Goal: Transaction & Acquisition: Obtain resource

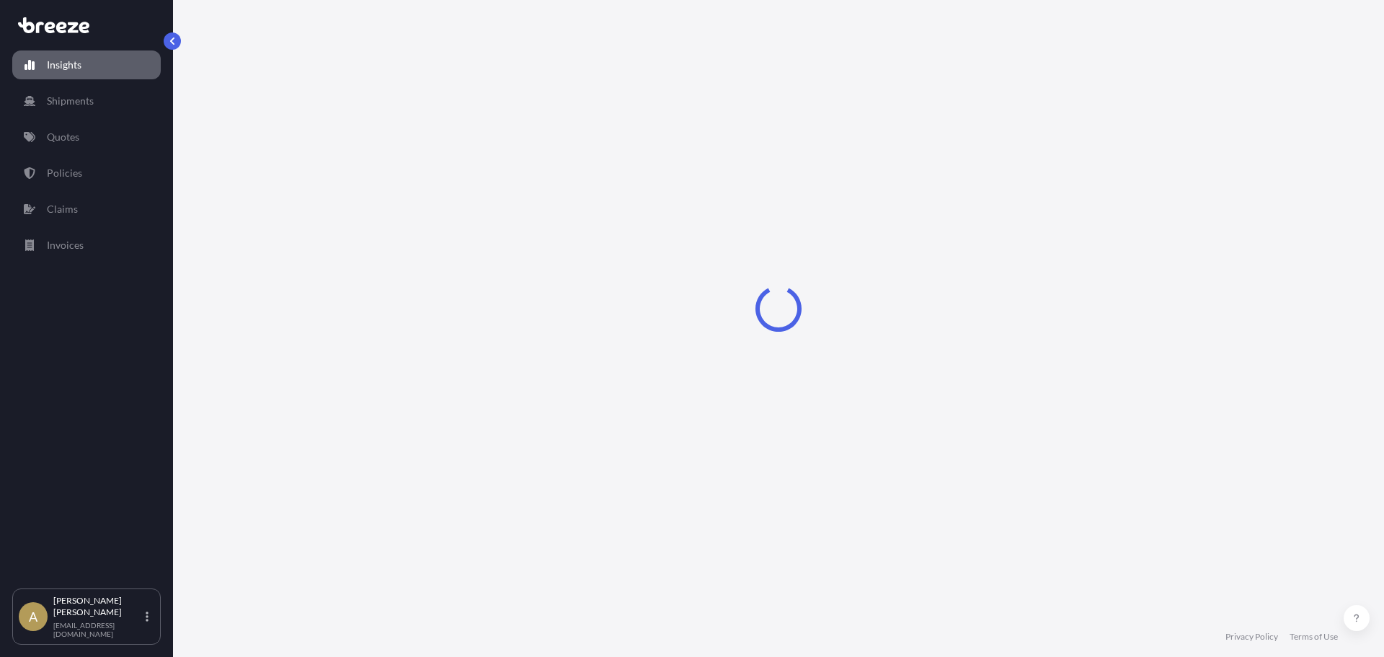
select select "2025"
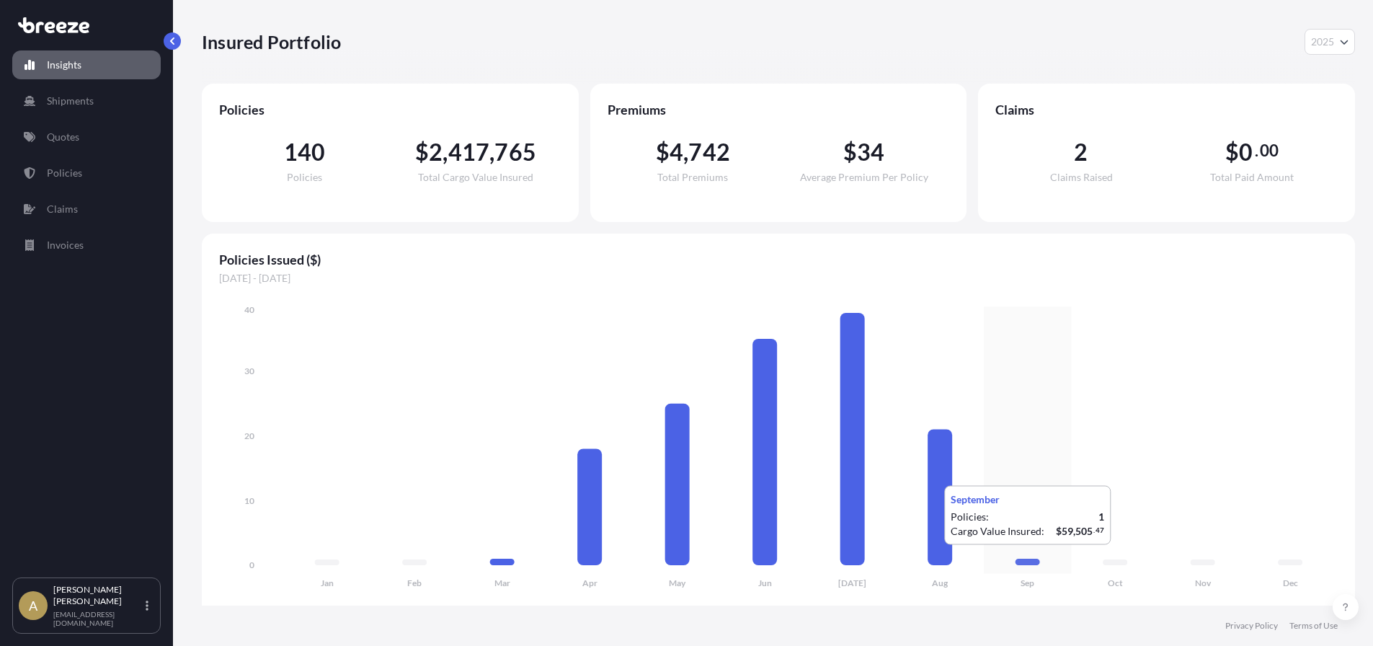
click at [1027, 559] on icon at bounding box center [1028, 562] width 25 height 6
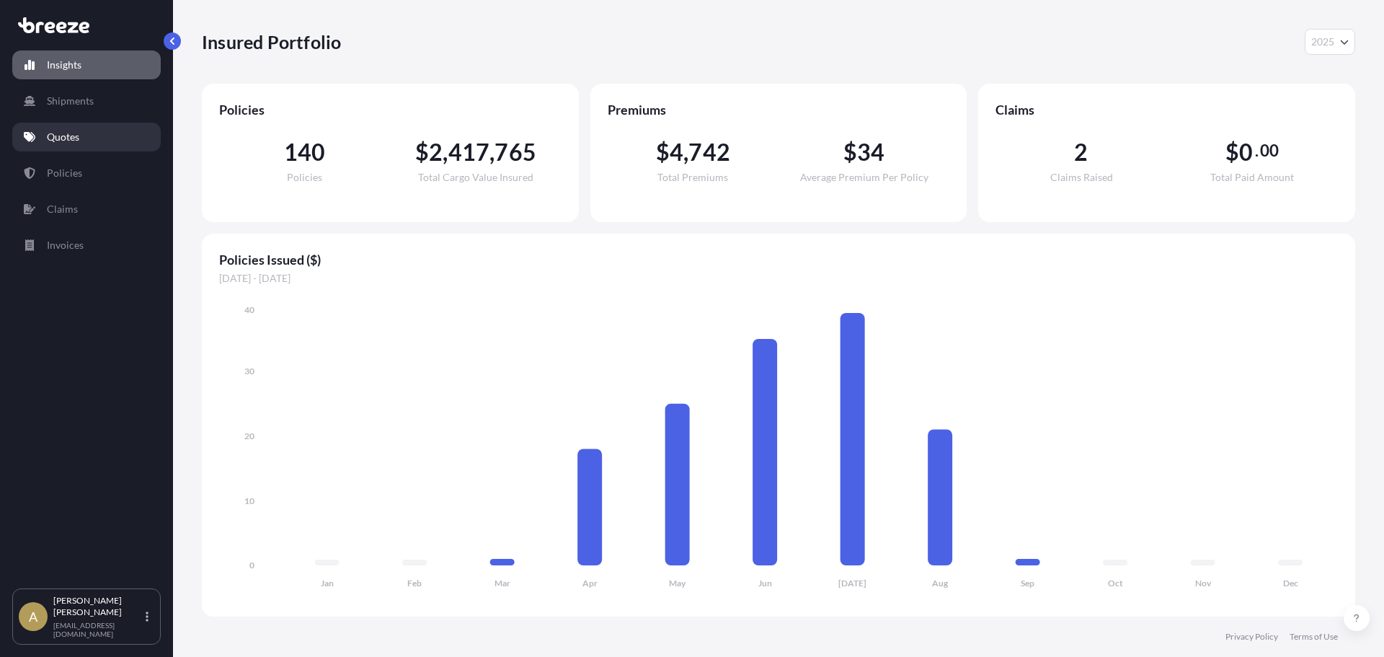
click at [63, 125] on link "Quotes" at bounding box center [86, 137] width 149 height 29
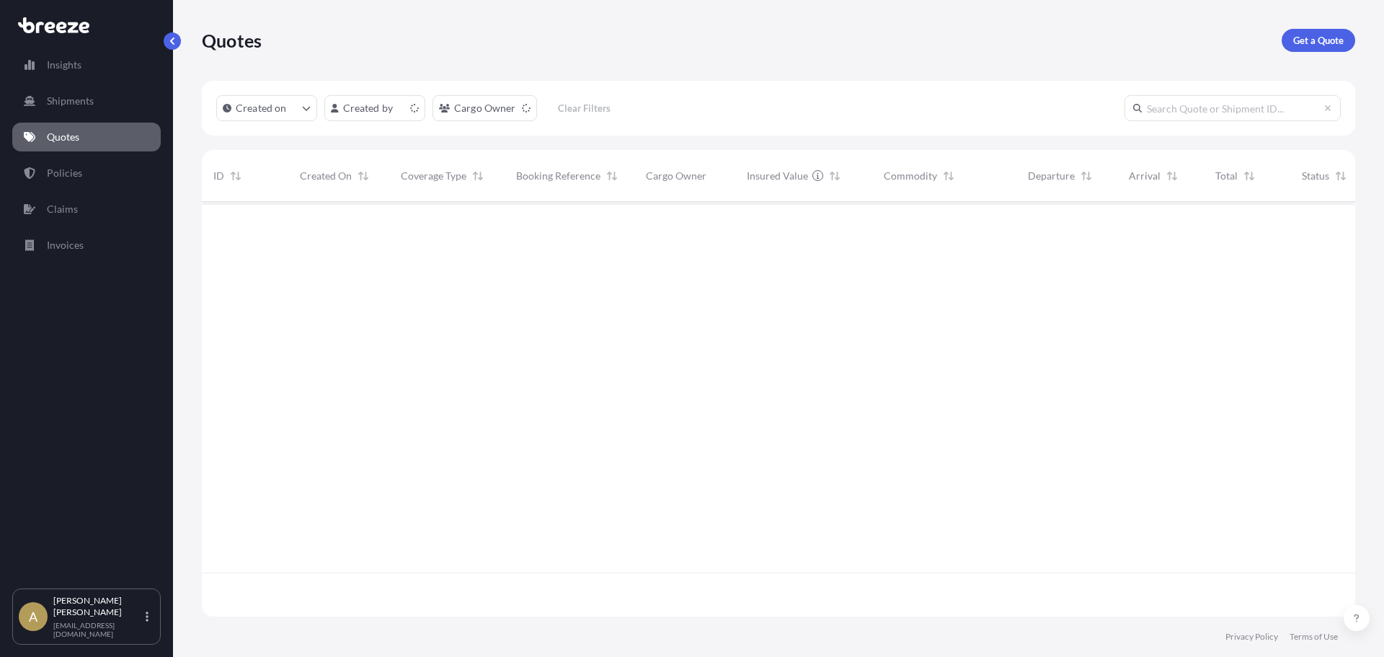
scroll to position [412, 1143]
click at [1329, 37] on p "Get a Quote" at bounding box center [1318, 40] width 50 height 14
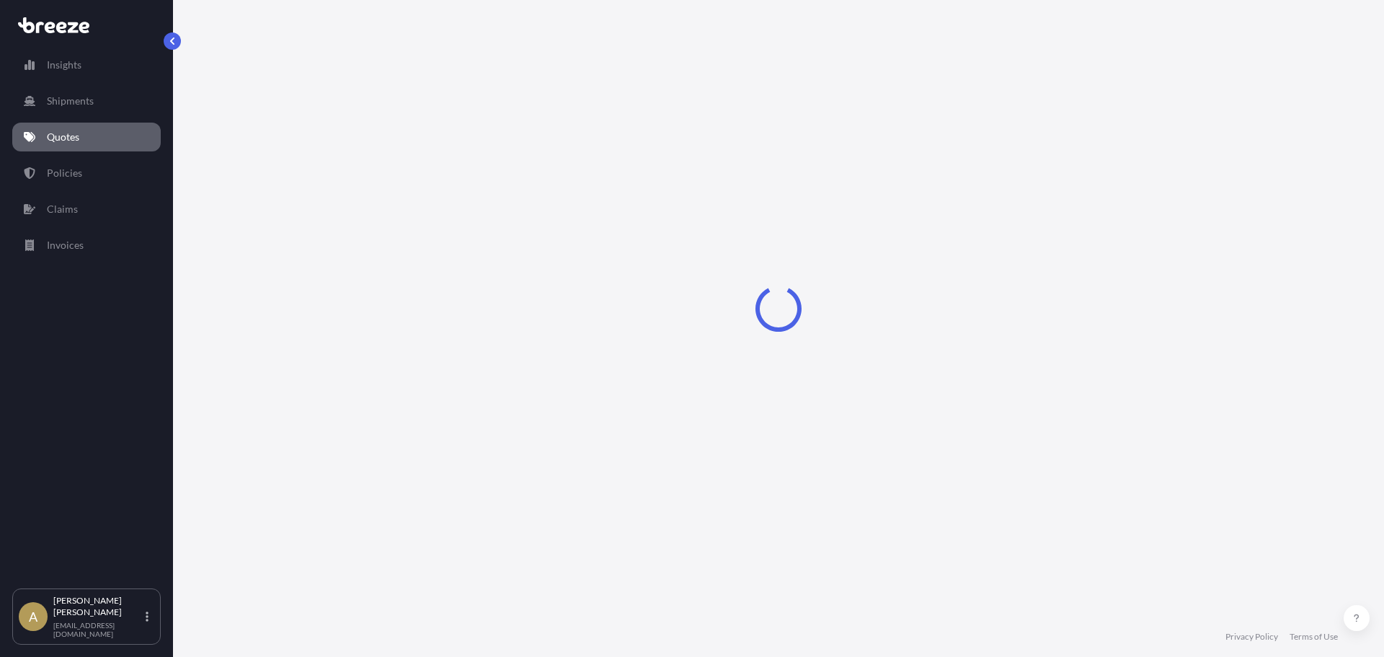
select select "Sea"
select select "1"
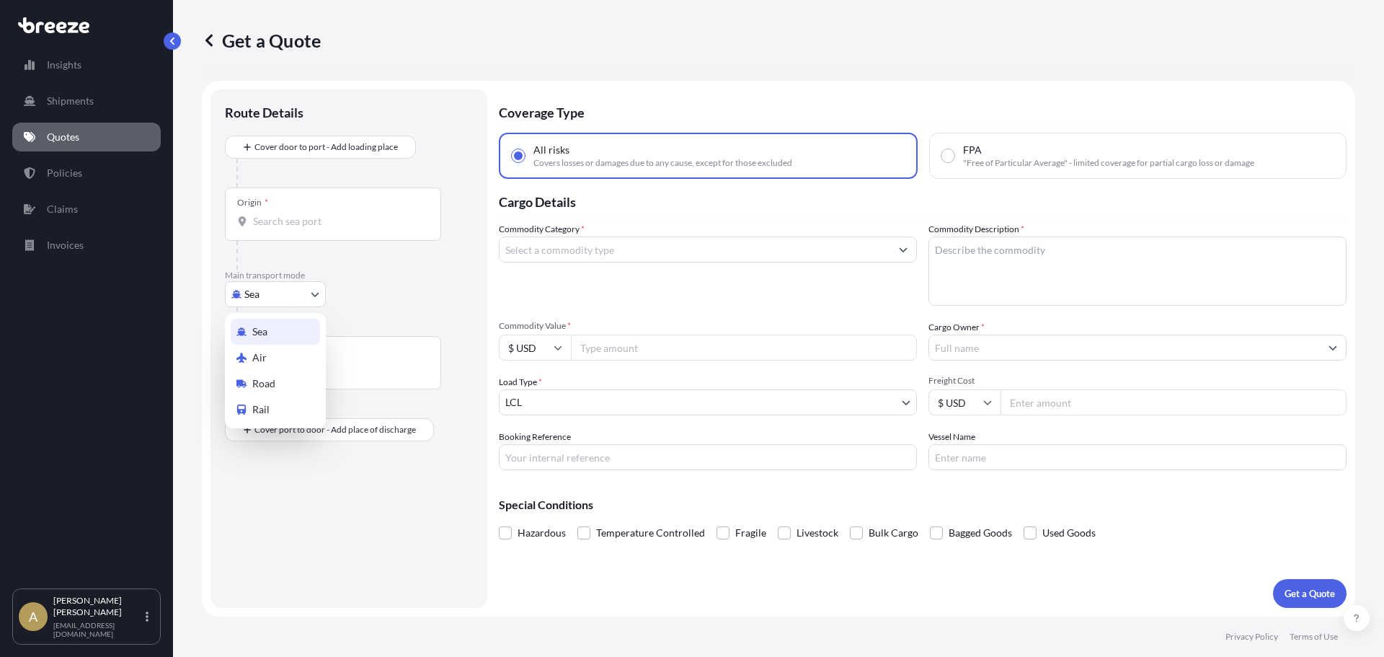
click at [253, 302] on body "Insights Shipments Quotes Policies Claims Invoices A [PERSON_NAME] [PERSON_NAME…" at bounding box center [692, 328] width 1384 height 657
click at [273, 384] on span "Road" at bounding box center [263, 383] width 23 height 14
select select "Road"
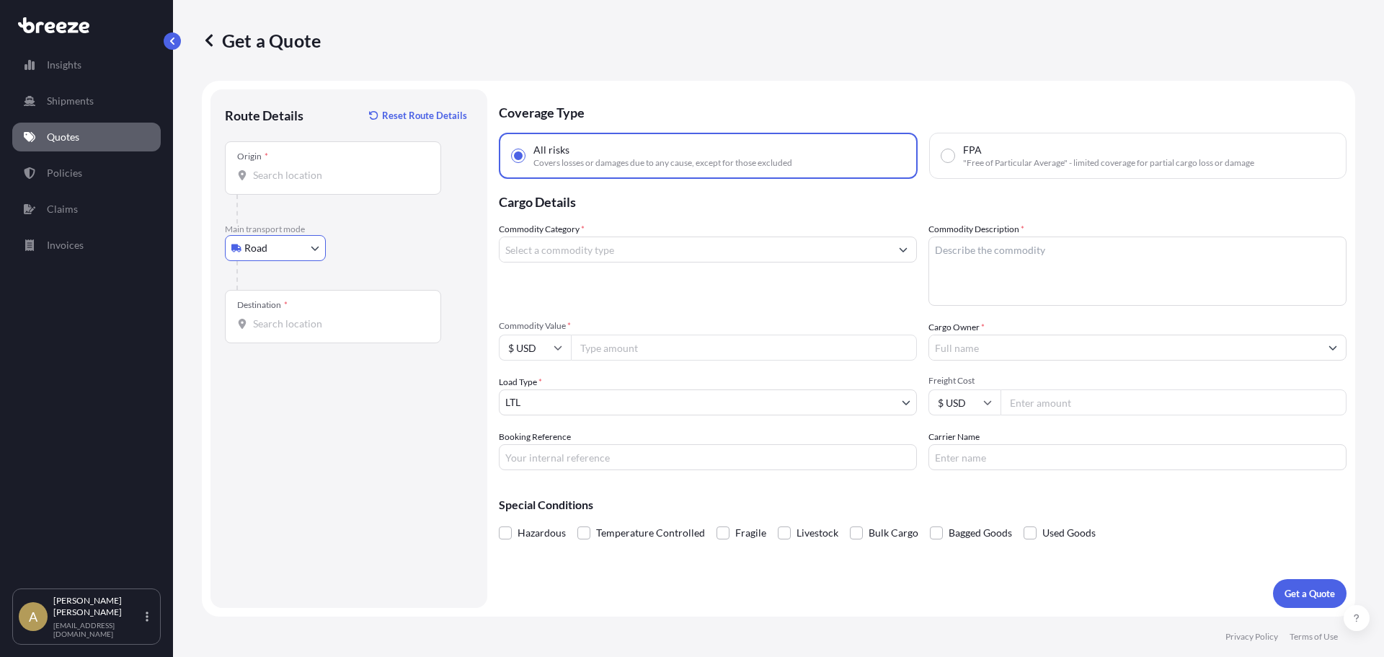
click at [337, 163] on div "Origin *" at bounding box center [333, 167] width 216 height 53
click at [337, 168] on input "Origin *" at bounding box center [338, 175] width 170 height 14
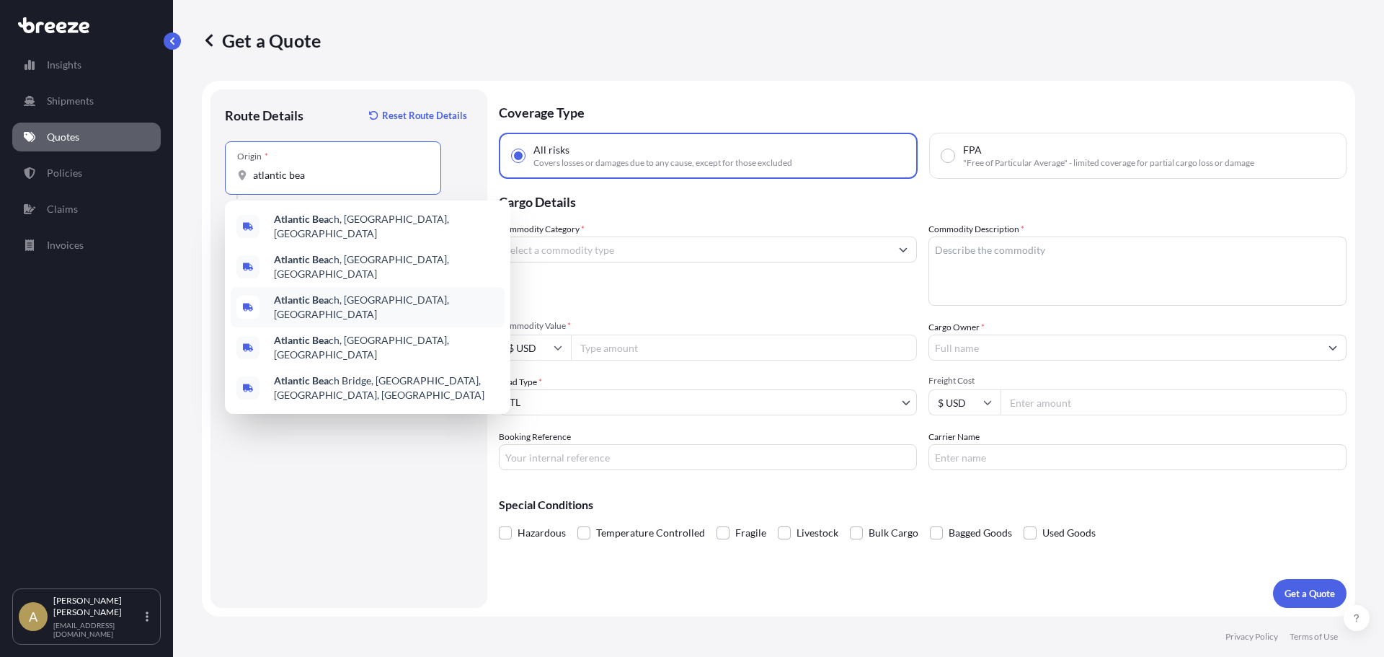
click at [383, 288] on div "Atlantic Bea ch, [GEOGRAPHIC_DATA], [GEOGRAPHIC_DATA]" at bounding box center [368, 307] width 274 height 40
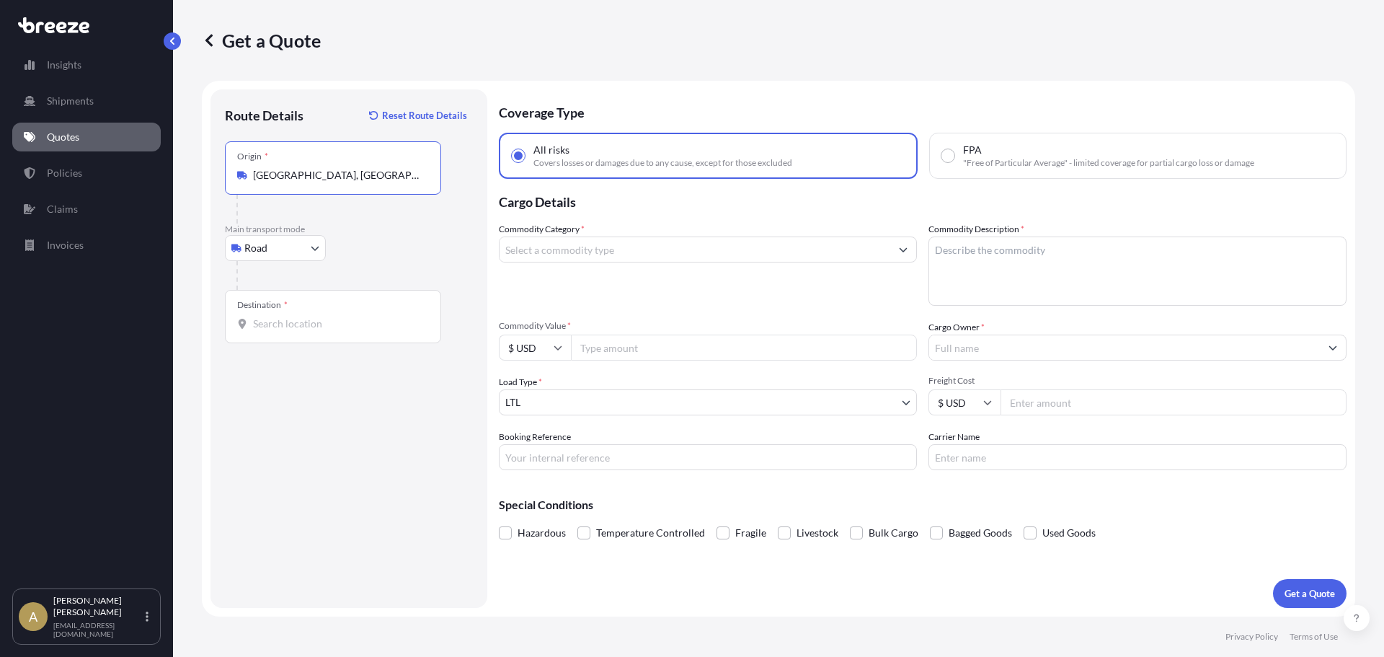
type input "[GEOGRAPHIC_DATA], [GEOGRAPHIC_DATA], [GEOGRAPHIC_DATA]"
click at [337, 329] on input "Destination *" at bounding box center [338, 323] width 170 height 14
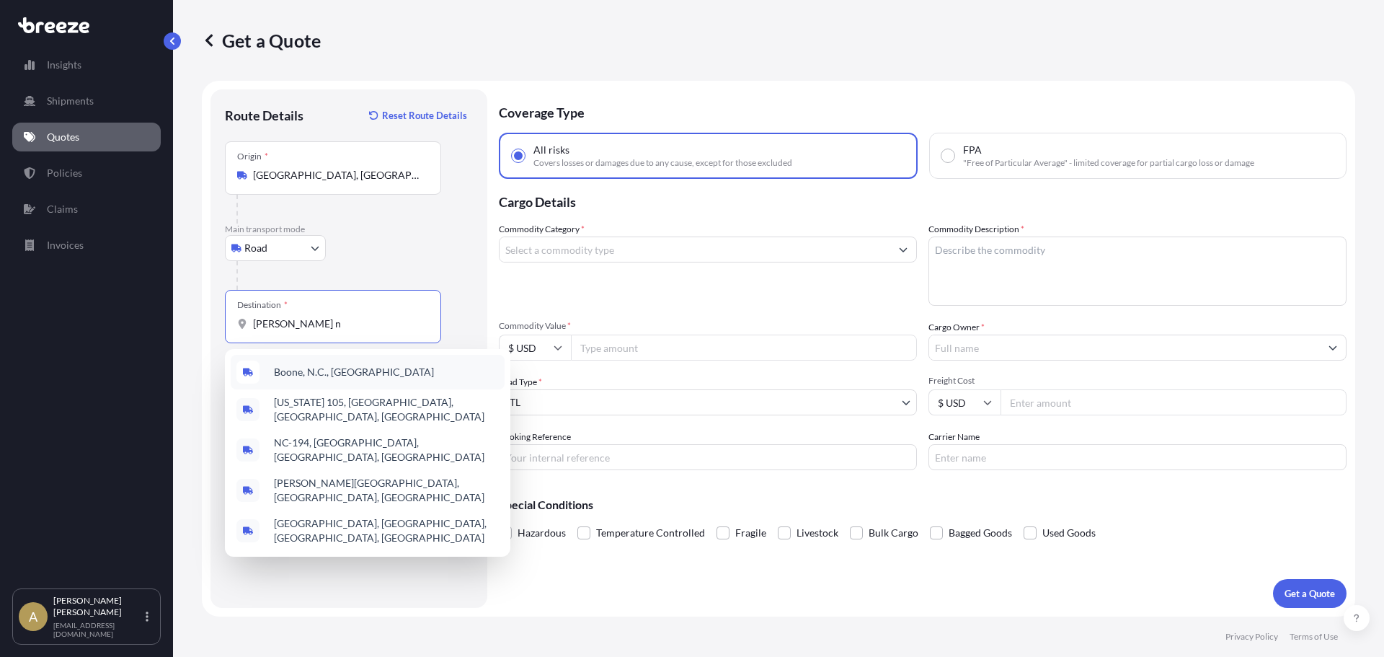
click at [334, 363] on div "Boone, N.C., [GEOGRAPHIC_DATA]" at bounding box center [368, 372] width 274 height 35
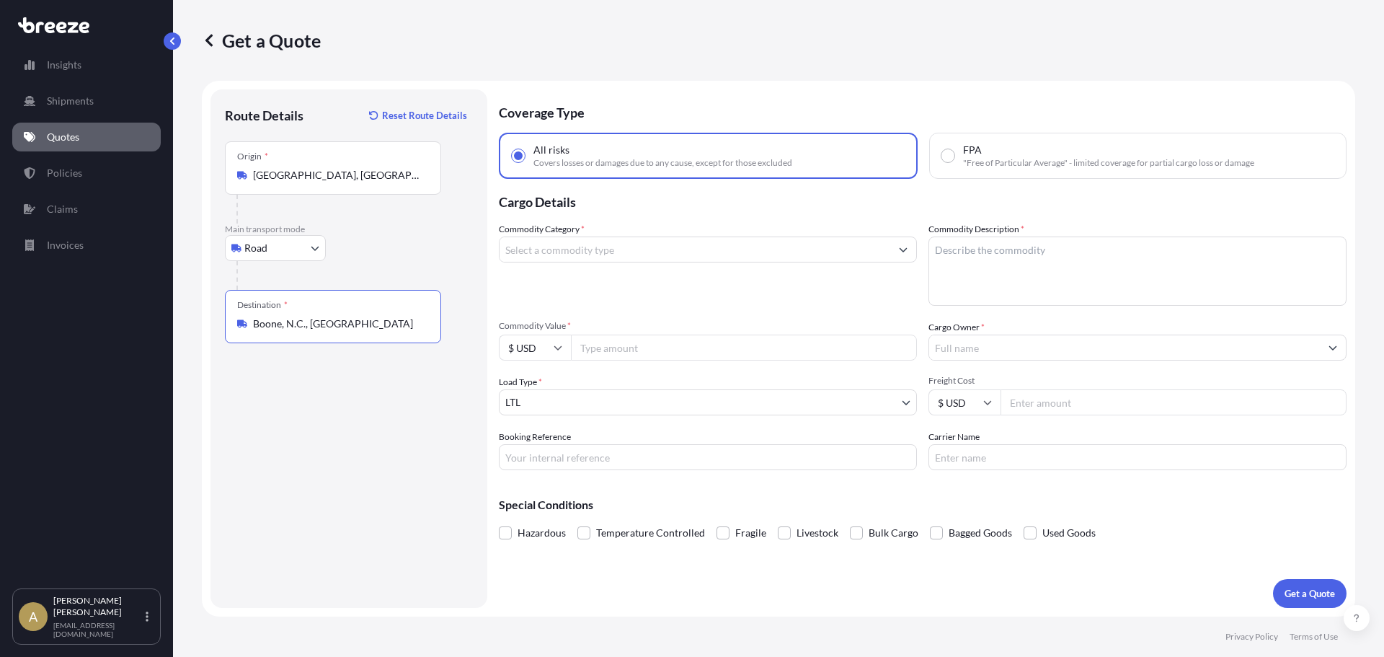
type input "Boone, N.C., [GEOGRAPHIC_DATA]"
click at [624, 237] on input "Commodity Category *" at bounding box center [695, 249] width 391 height 26
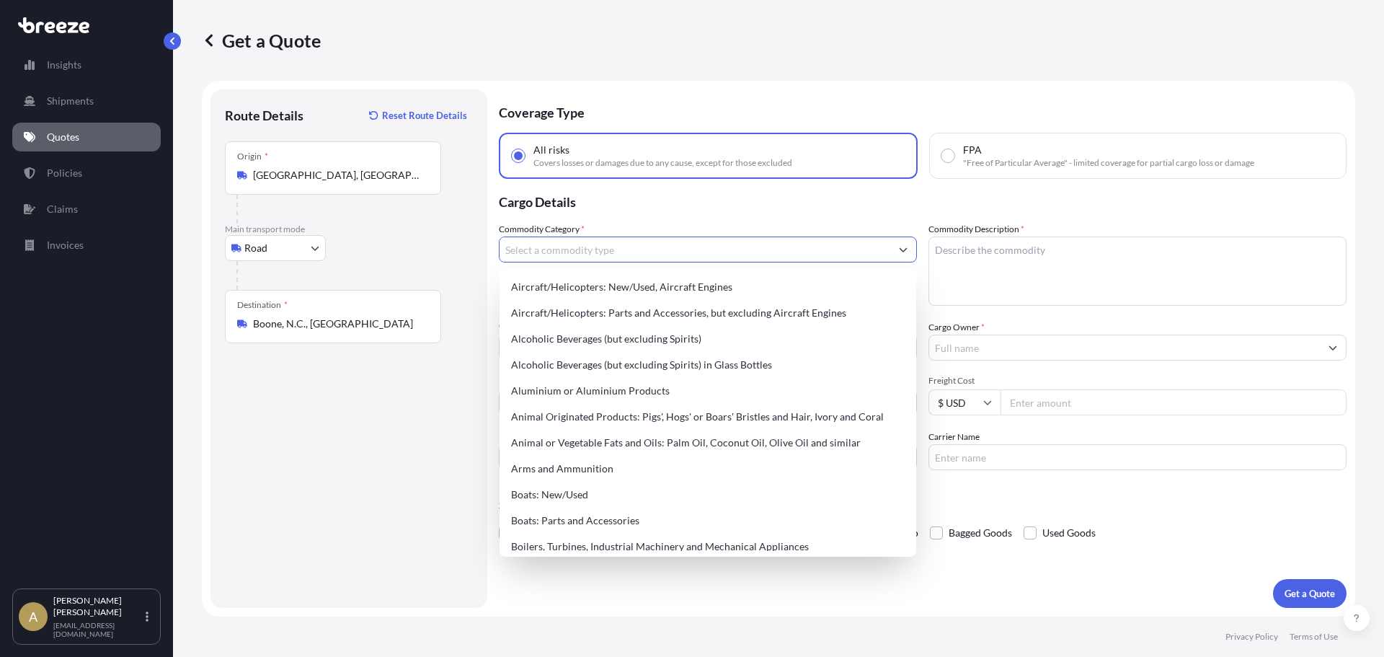
type input "g"
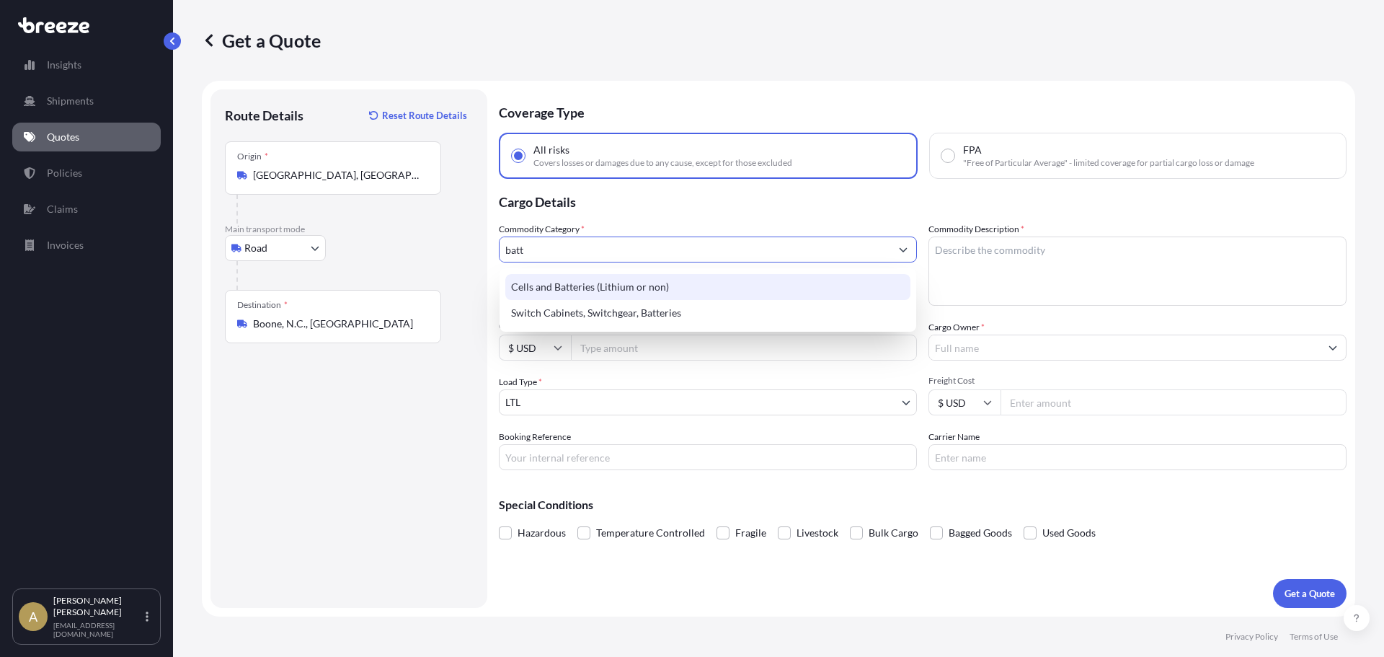
click at [615, 284] on div "Cells and Batteries (Lithium or non)" at bounding box center [707, 287] width 405 height 26
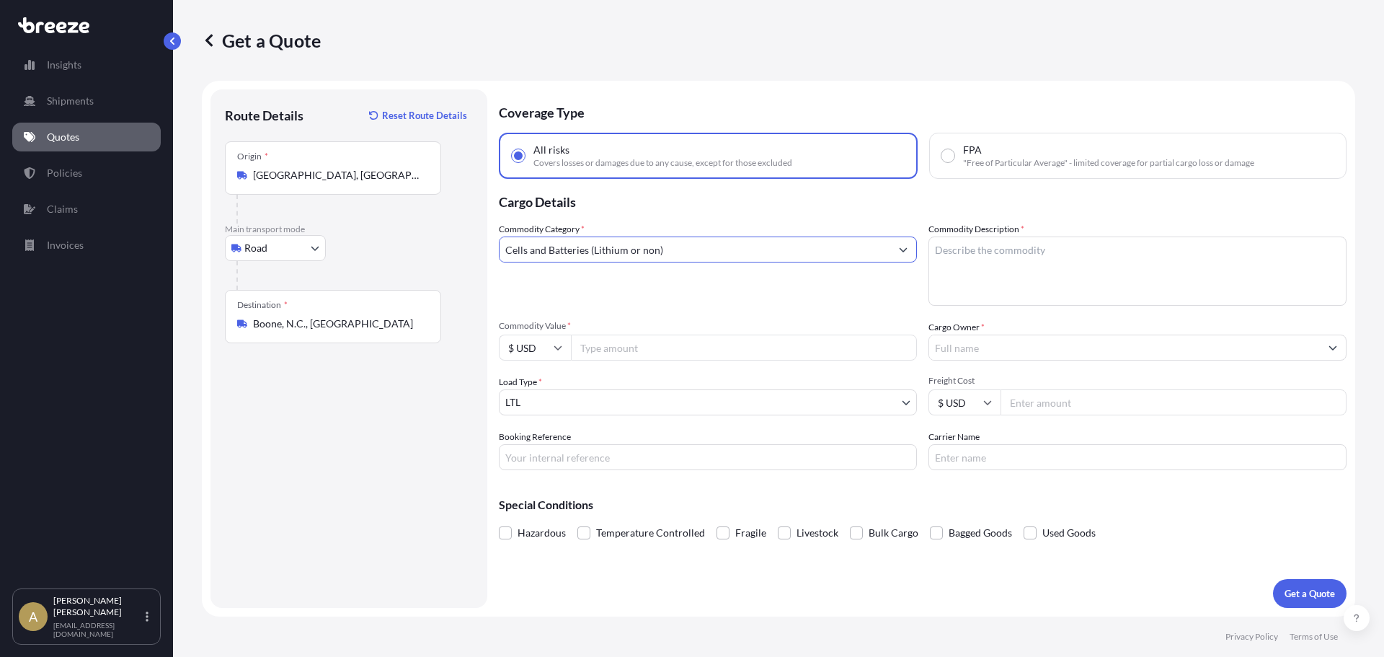
type input "Cells and Batteries (Lithium or non)"
click at [1115, 271] on textarea "Commodity Description *" at bounding box center [1137, 270] width 418 height 69
click at [1085, 244] on textarea "Commodity Description *" at bounding box center [1137, 270] width 418 height 69
click at [987, 279] on textarea "Commodity Description *" at bounding box center [1137, 270] width 418 height 69
paste textarea "Batteries/Shuttle parts"
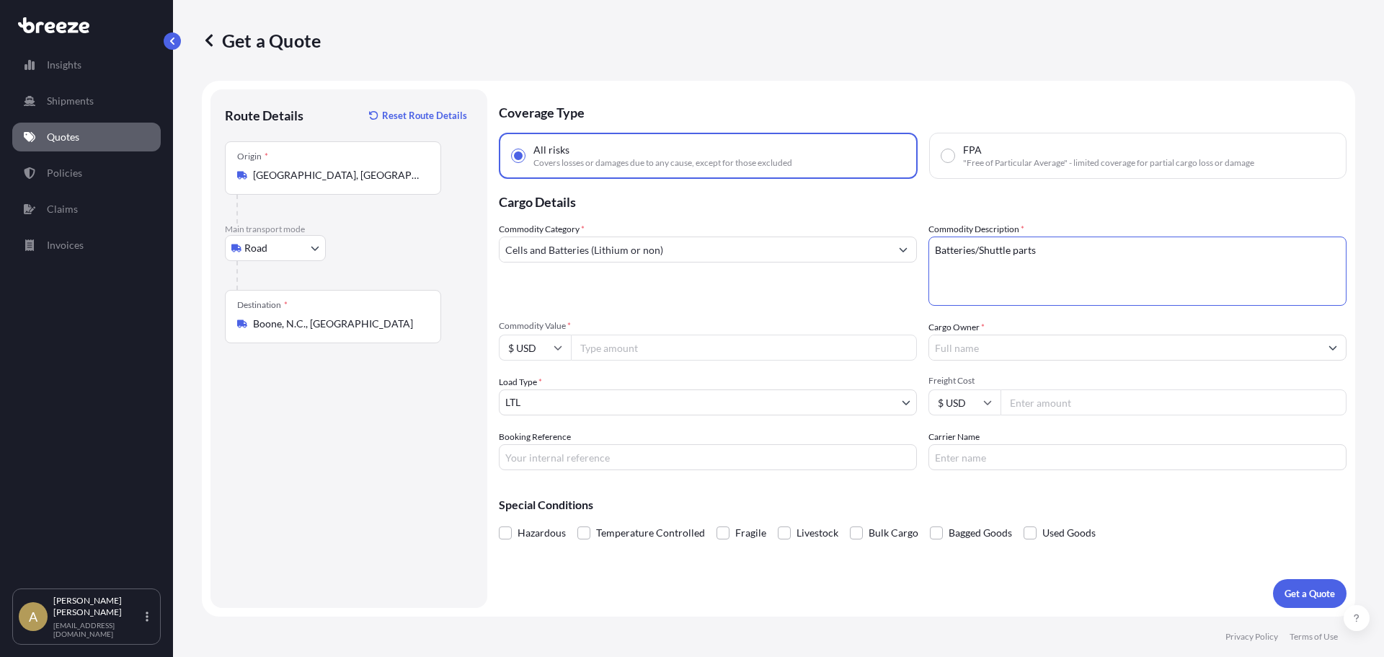
type textarea "Batteries/Shuttle parts"
click at [615, 356] on input "Commodity Value *" at bounding box center [744, 347] width 346 height 26
type input "7485"
click at [967, 341] on input "Cargo Owner *" at bounding box center [1124, 347] width 391 height 26
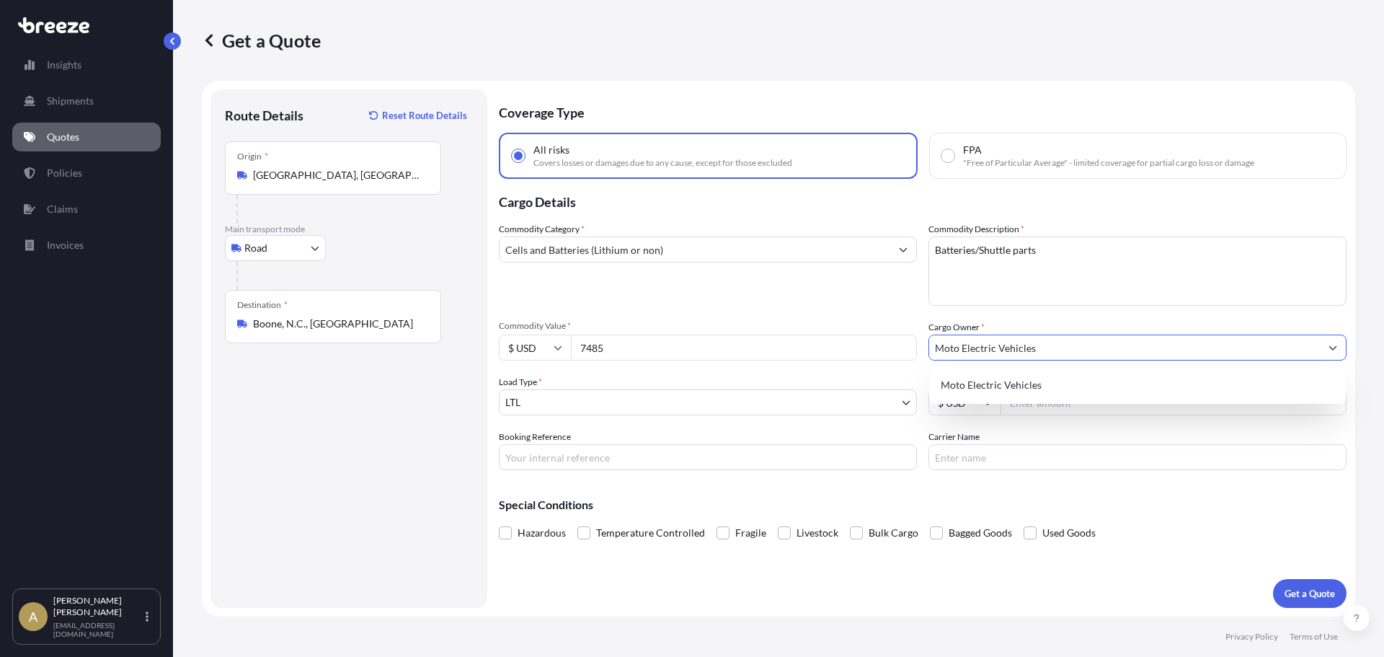
type input "Moto Electric Vehicles"
type input "254.32"
click at [1322, 598] on p "Get a Quote" at bounding box center [1310, 593] width 50 height 14
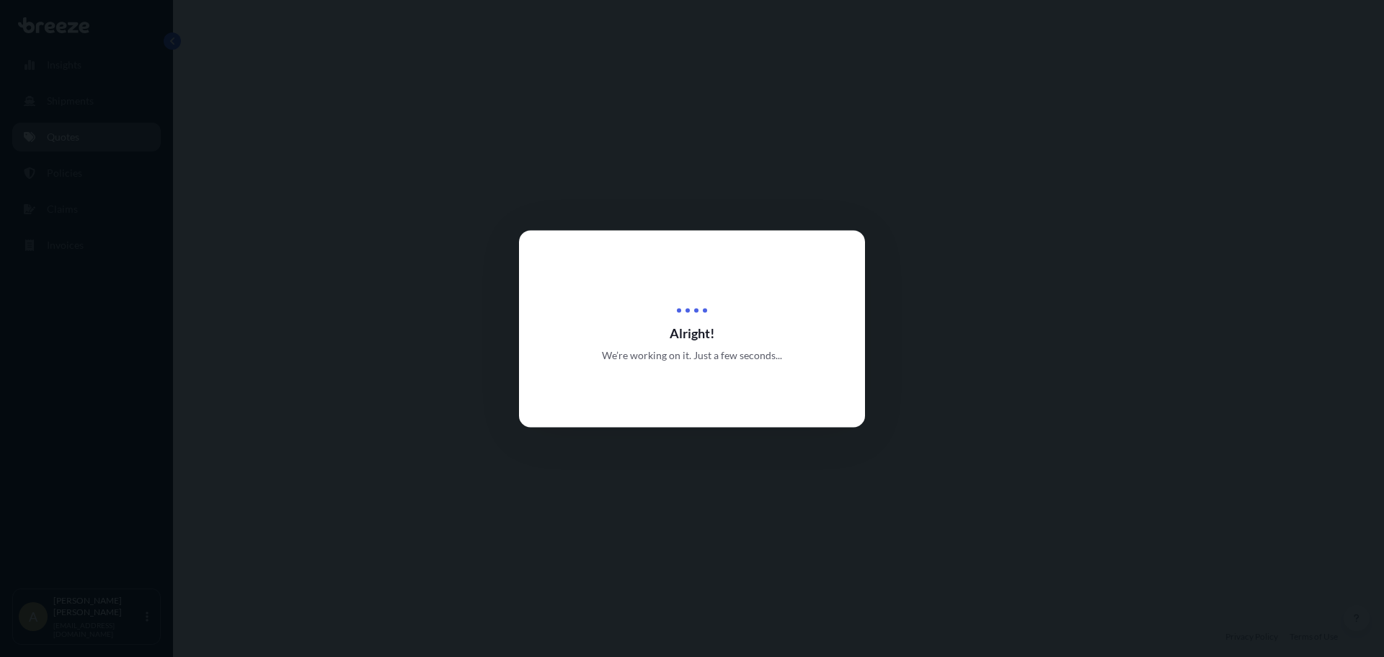
select select "Road"
select select "1"
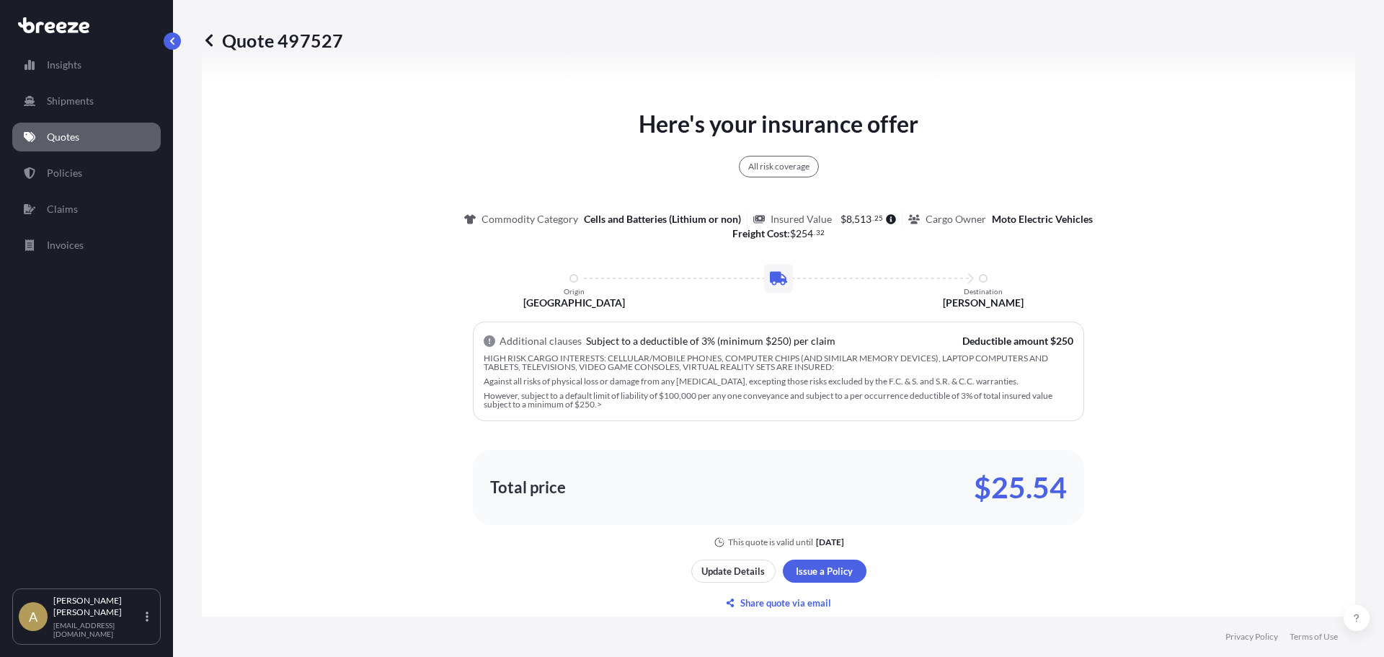
scroll to position [812, 0]
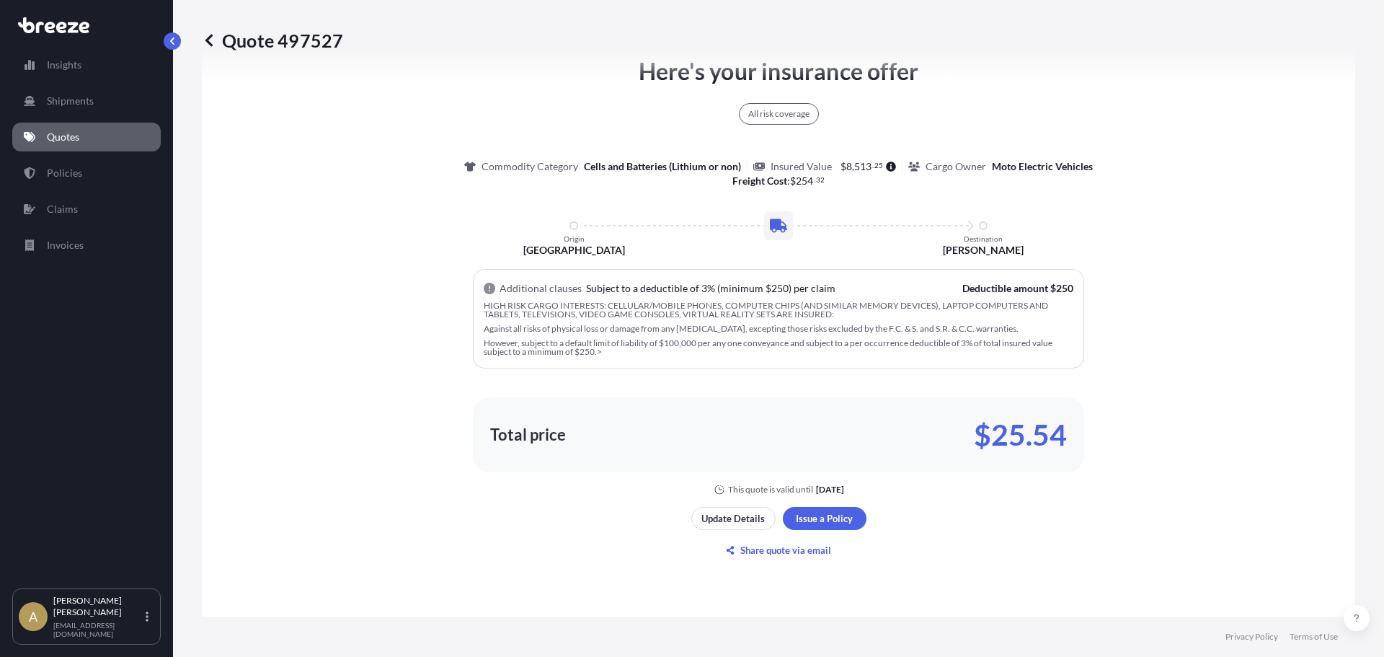
click at [820, 532] on div "Update Details Issue a Policy Share quote via email" at bounding box center [778, 534] width 175 height 55
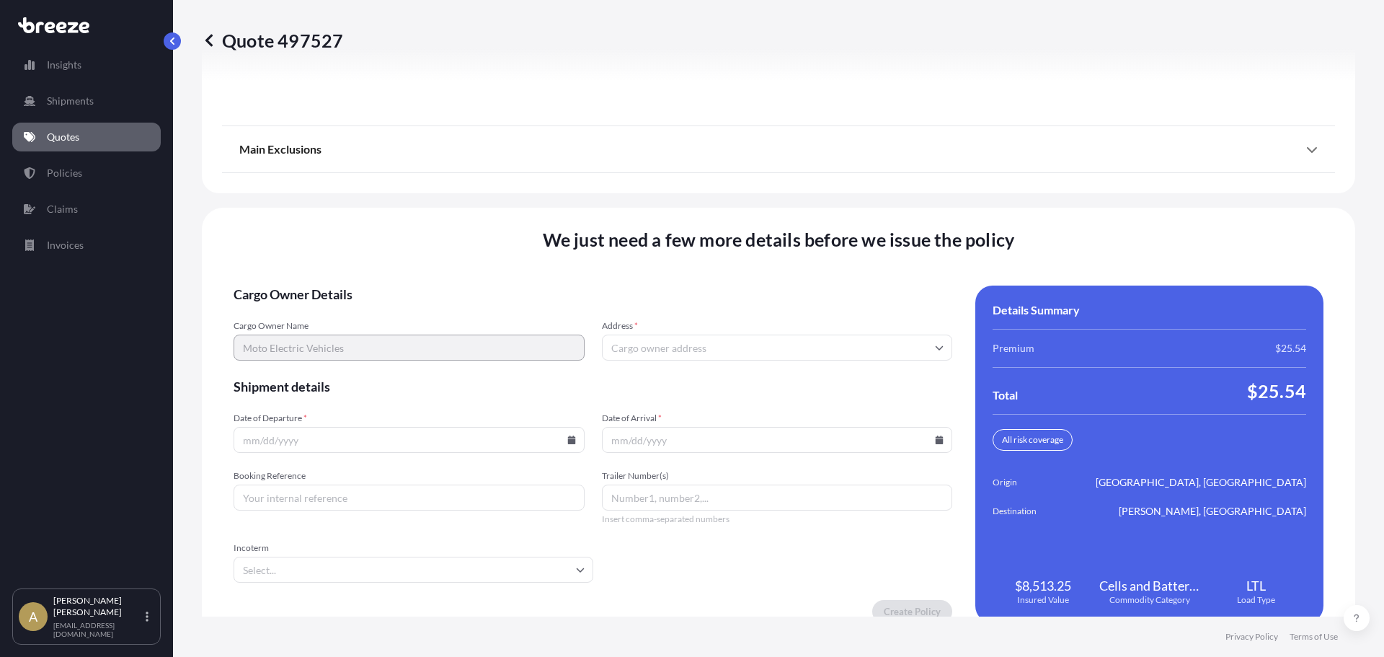
scroll to position [1989, 0]
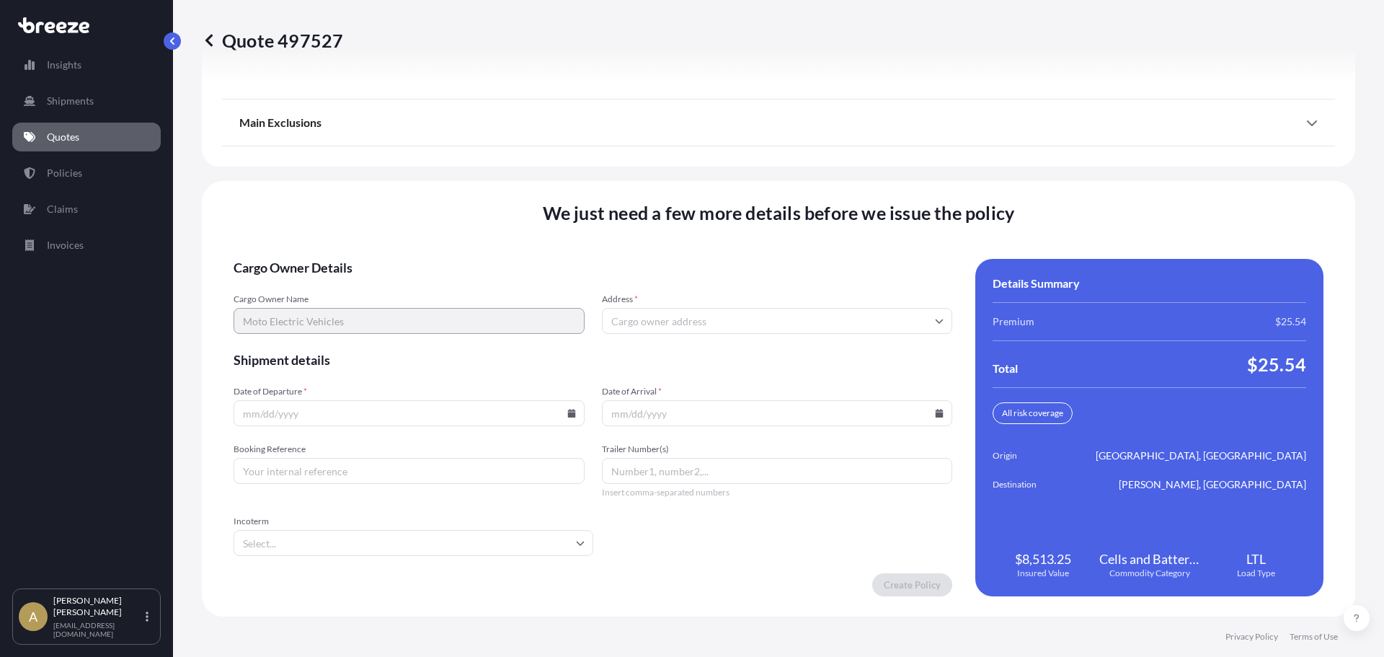
click at [739, 318] on input "Address *" at bounding box center [777, 321] width 351 height 26
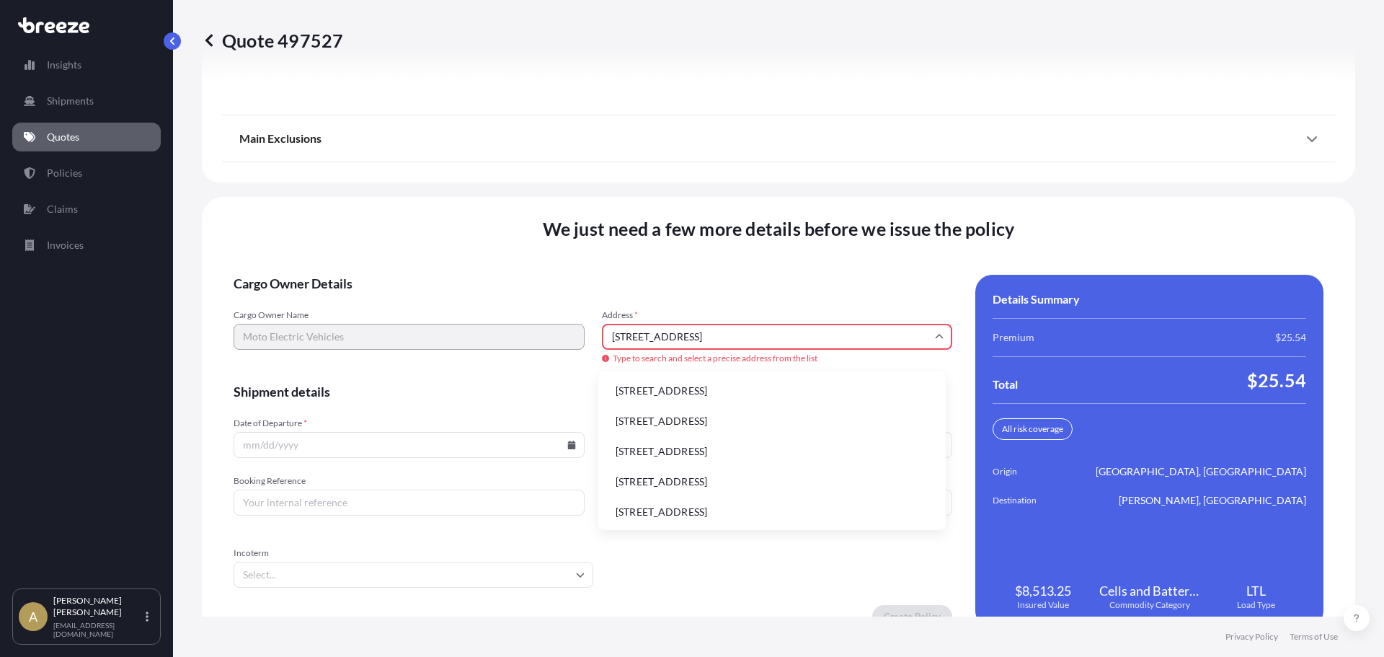
click at [788, 402] on li "[STREET_ADDRESS]" at bounding box center [772, 390] width 336 height 27
type input "[STREET_ADDRESS]"
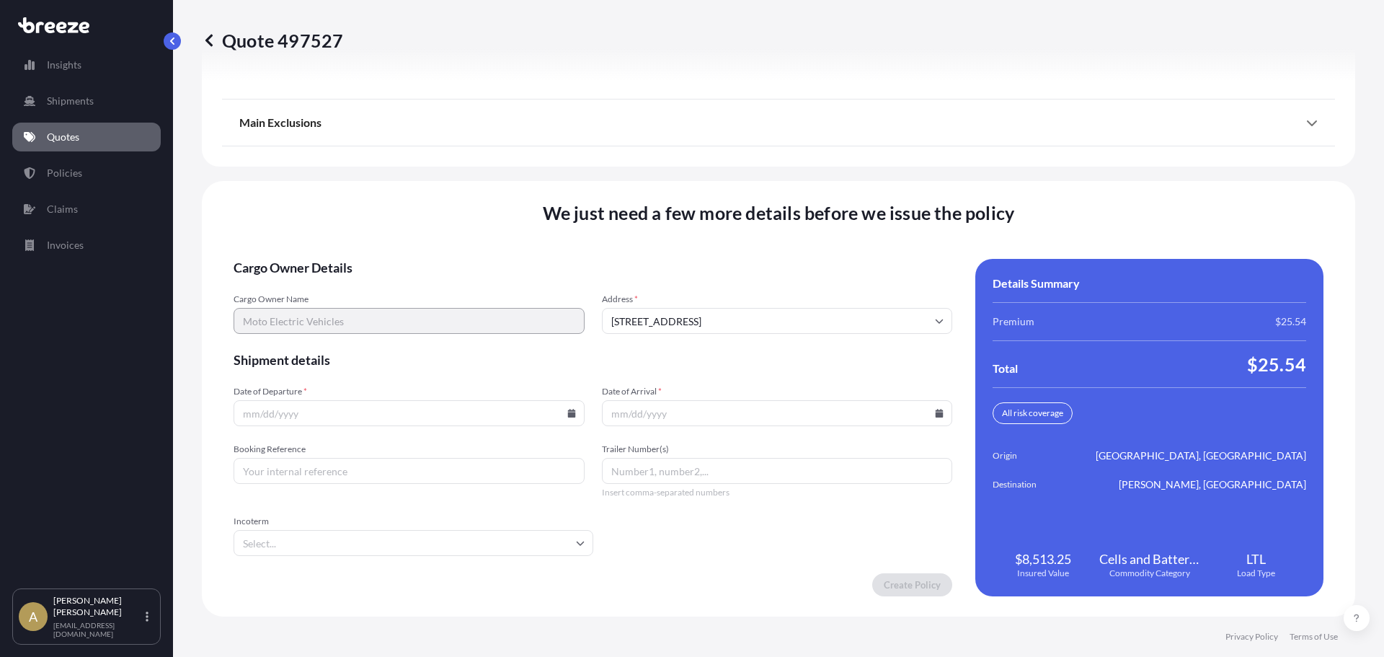
click at [567, 412] on icon at bounding box center [571, 413] width 8 height 9
click at [334, 338] on button "26" at bounding box center [340, 339] width 23 height 23
type input "[DATE]"
click at [935, 412] on icon at bounding box center [939, 413] width 9 height 9
click at [800, 342] on button "29" at bounding box center [805, 339] width 23 height 23
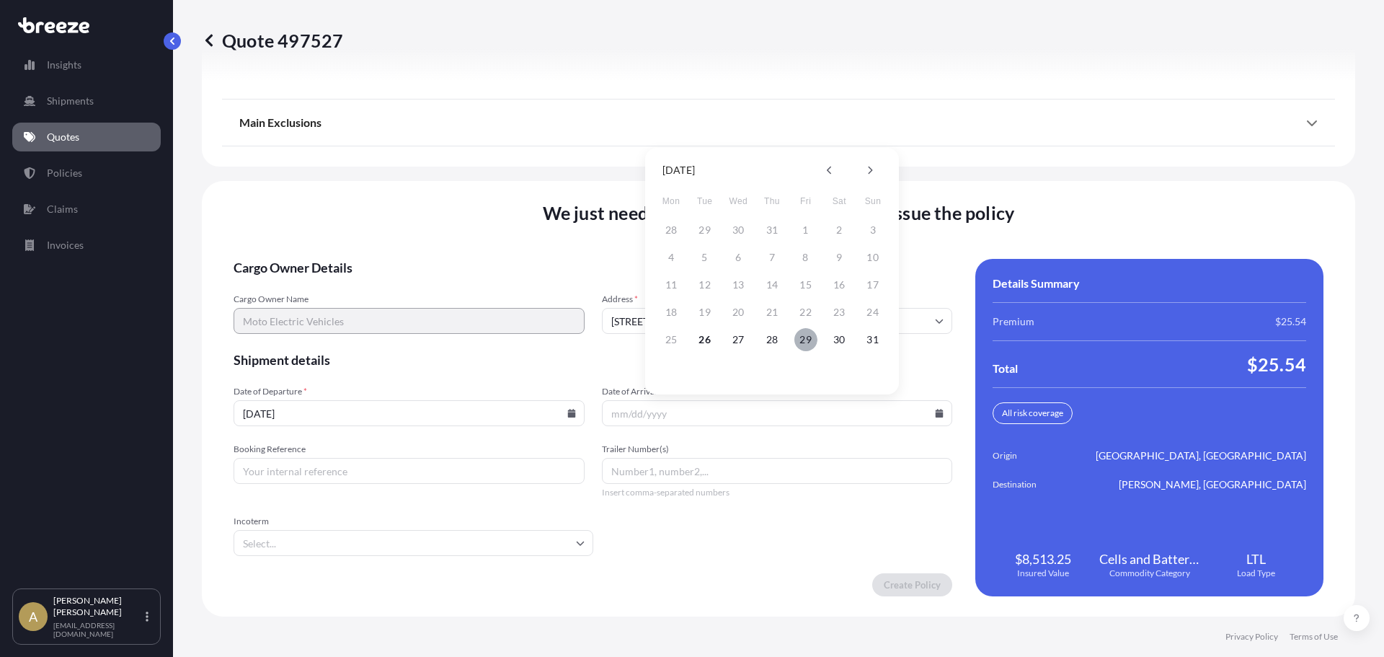
type input "[DATE]"
